Goal: Download file/media

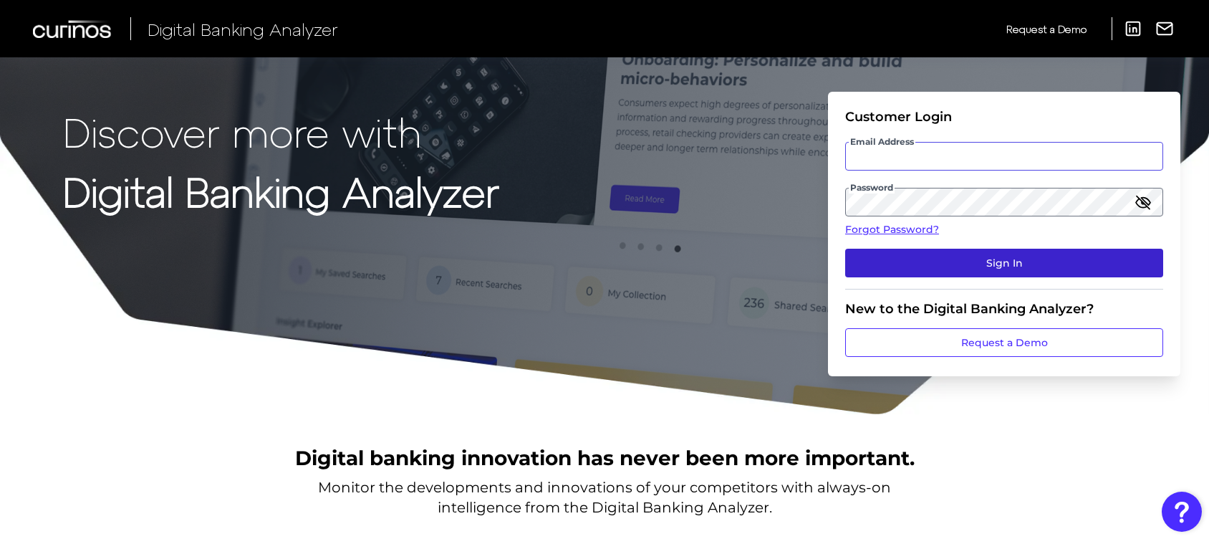
type input "[EMAIL_ADDRESS][PERSON_NAME][DOMAIN_NAME]"
click at [972, 256] on button "Sign In" at bounding box center [1004, 263] width 318 height 29
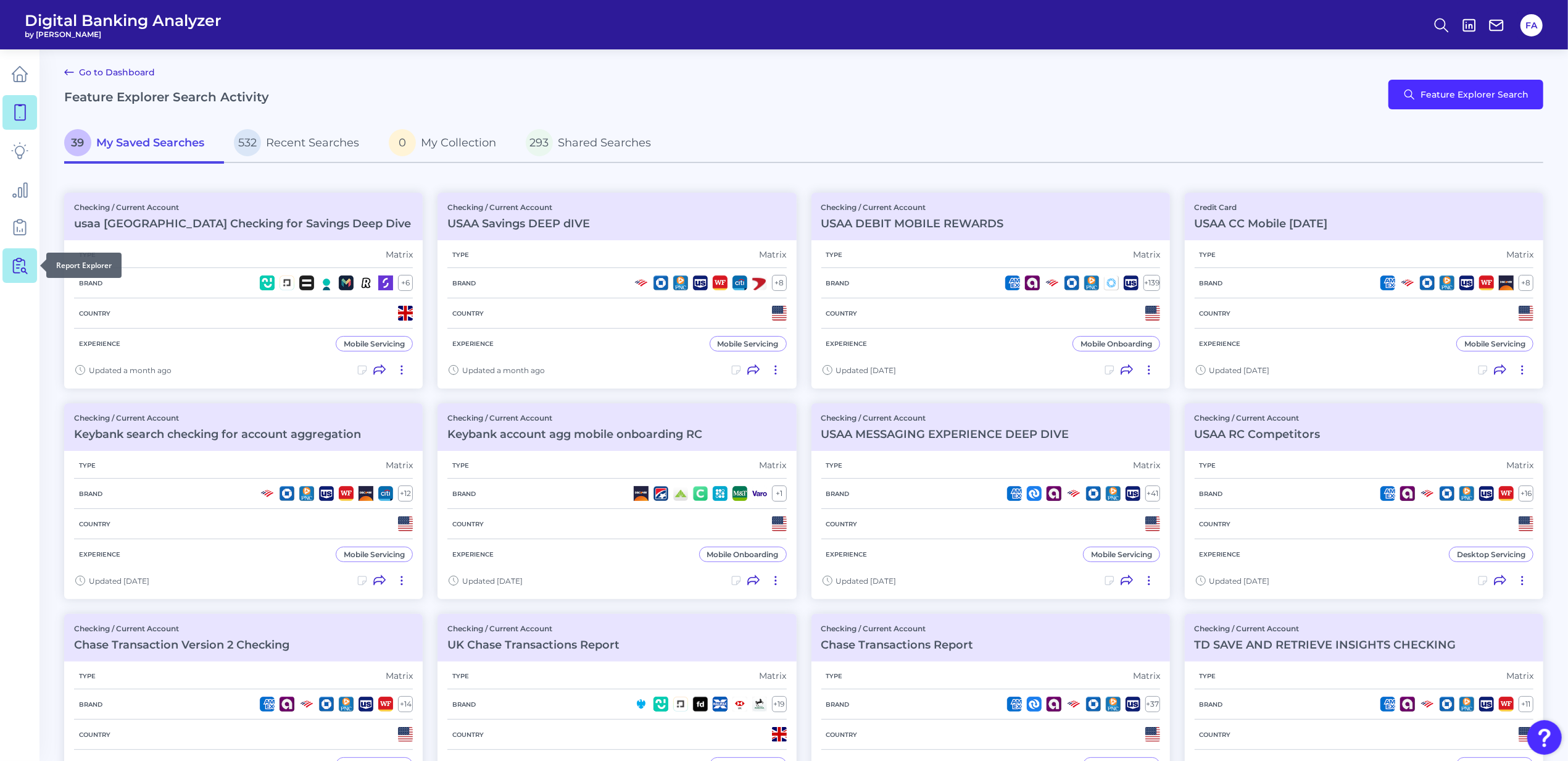
click at [9, 265] on link at bounding box center [20, 265] width 34 height 34
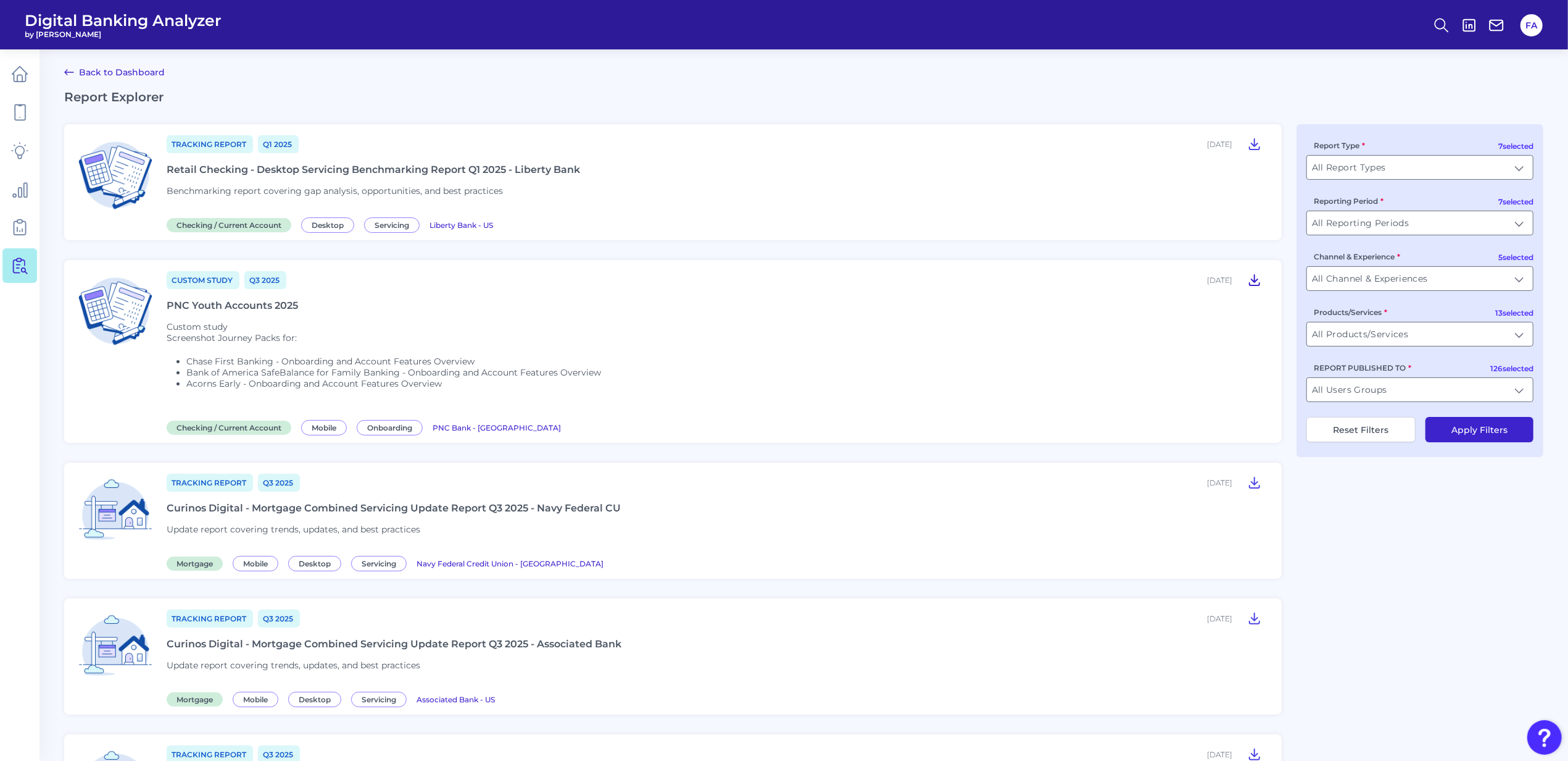
click at [1042, 282] on icon at bounding box center [1254, 279] width 15 height 15
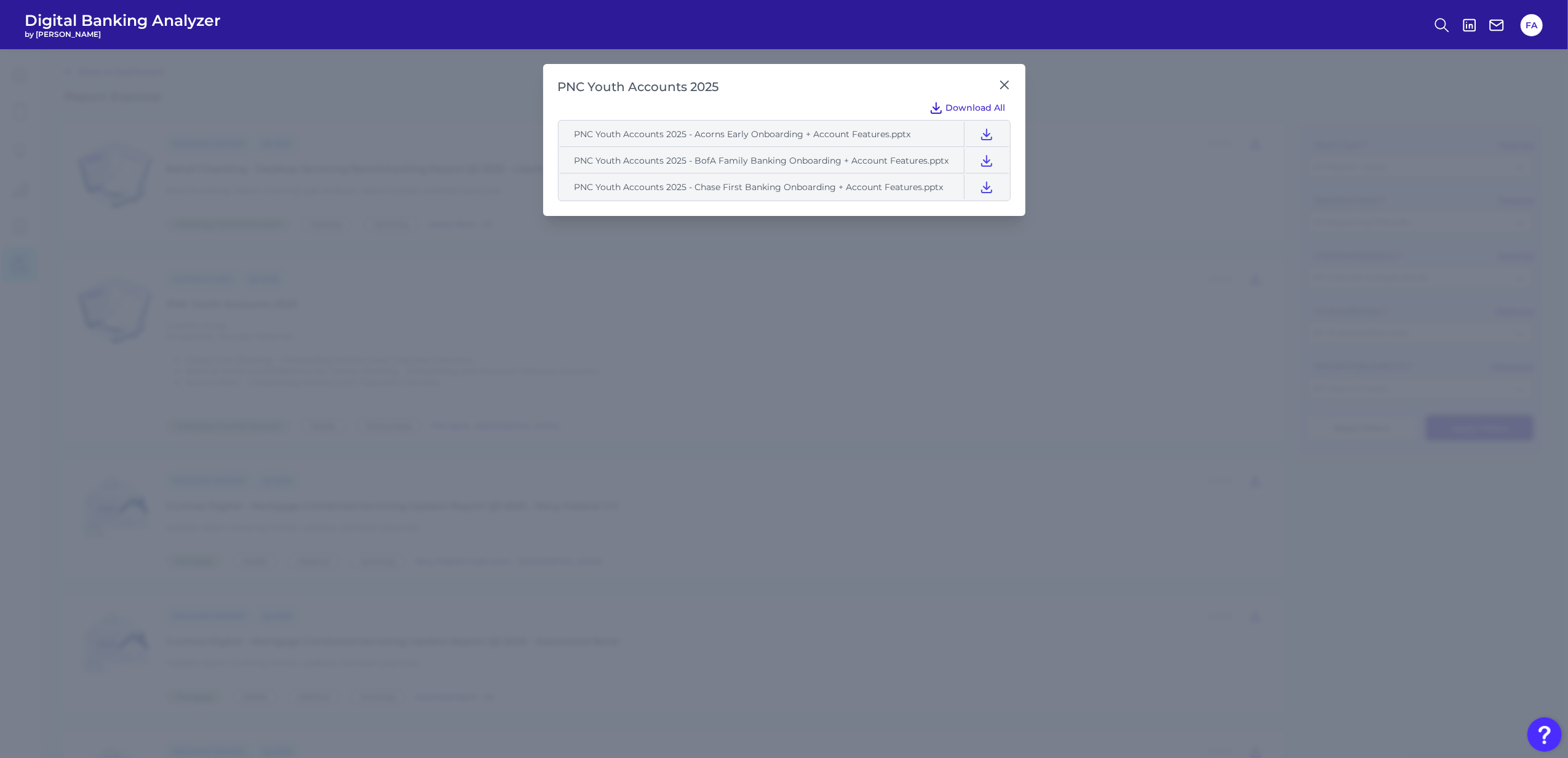
click at [986, 114] on button "Download All" at bounding box center [967, 107] width 87 height 20
click at [960, 109] on span "Download All" at bounding box center [975, 107] width 59 height 11
